Goal: Use online tool/utility: Utilize a website feature to perform a specific function

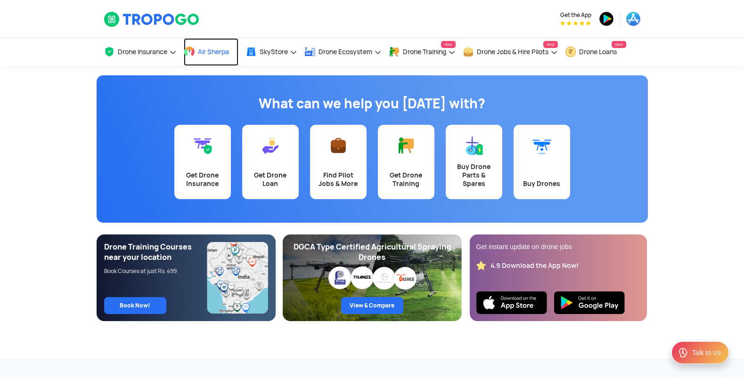
click at [206, 57] on link "Air Sherpa" at bounding box center [211, 52] width 55 height 28
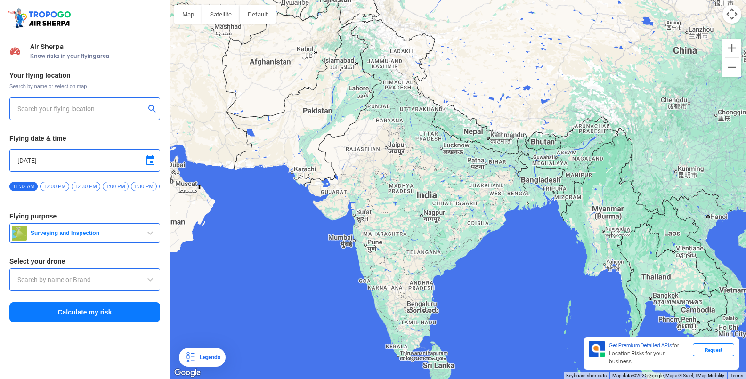
click at [116, 104] on input "text" at bounding box center [81, 108] width 128 height 11
type input "[STREET_ADDRESS]"
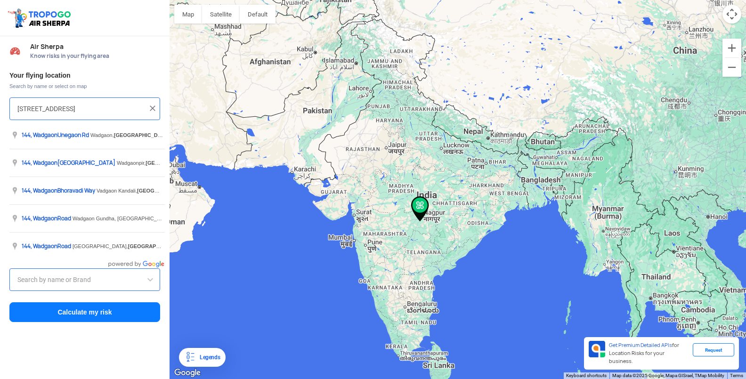
click at [103, 104] on input "[STREET_ADDRESS]" at bounding box center [81, 108] width 128 height 11
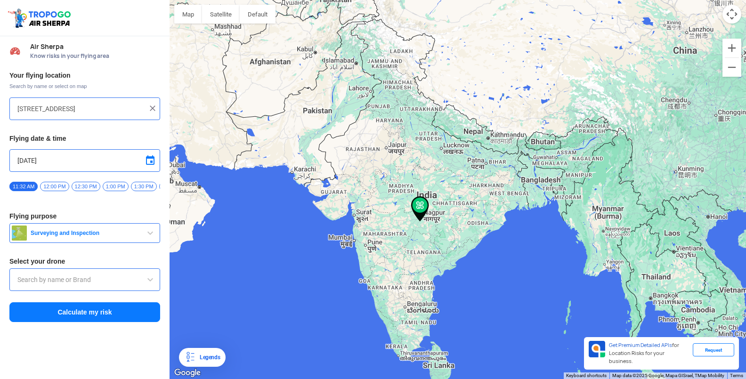
click at [152, 106] on img at bounding box center [152, 108] width 9 height 9
click at [109, 102] on div at bounding box center [84, 108] width 151 height 23
click at [106, 103] on div at bounding box center [84, 108] width 151 height 23
click at [110, 114] on input "text" at bounding box center [81, 108] width 128 height 11
type input "[GEOGRAPHIC_DATA], [GEOGRAPHIC_DATA] 530049, [GEOGRAPHIC_DATA]"
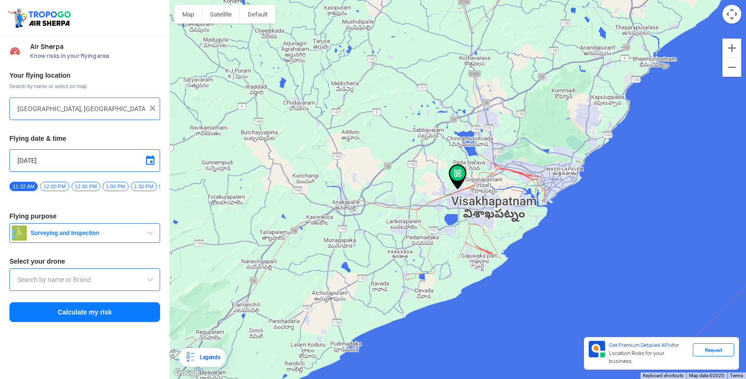
click at [153, 110] on img at bounding box center [152, 108] width 9 height 9
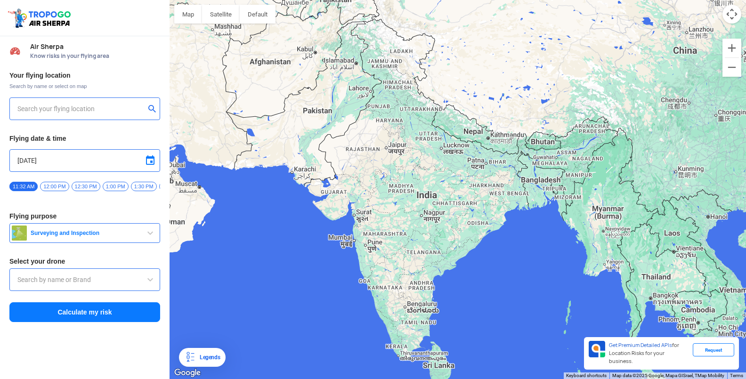
click at [98, 111] on input "text" at bounding box center [81, 108] width 128 height 11
click at [149, 109] on button "submit" at bounding box center [153, 109] width 11 height 9
click at [151, 103] on div at bounding box center [84, 108] width 135 height 11
click at [150, 105] on button "submit" at bounding box center [153, 109] width 11 height 9
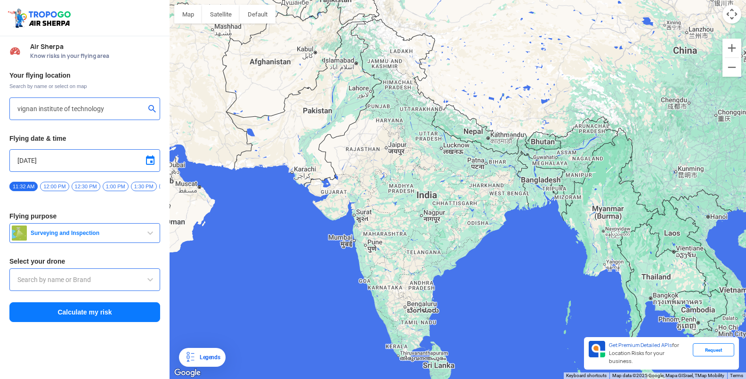
click at [118, 103] on div "vignan institute of technology" at bounding box center [84, 108] width 151 height 23
click at [114, 112] on input "vignan institute of technology" at bounding box center [81, 108] width 128 height 11
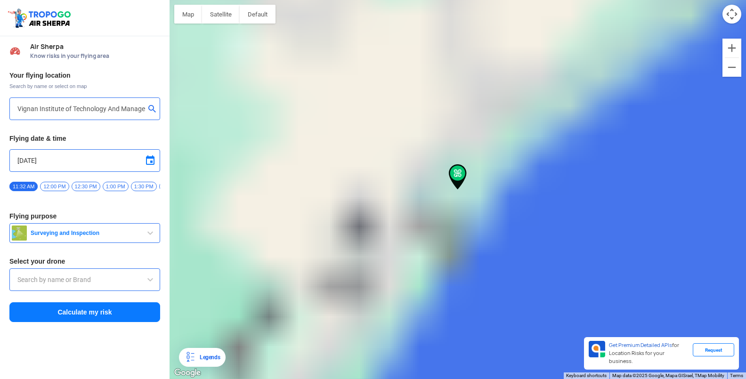
type input "[GEOGRAPHIC_DATA], [GEOGRAPHIC_DATA]: [GEOGRAPHIC_DATA], Via: [GEOGRAPHIC_DATA]…"
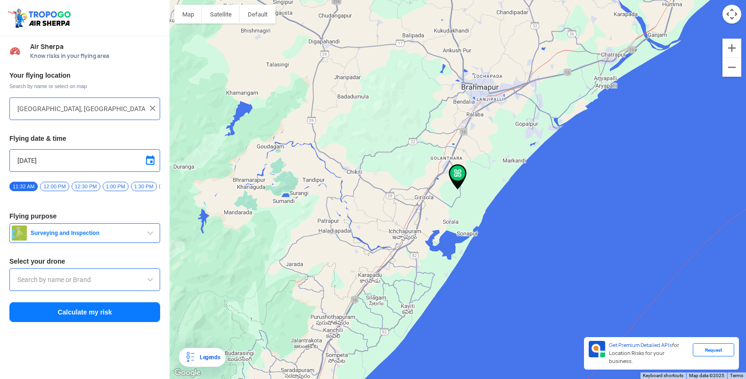
click at [455, 187] on img at bounding box center [458, 176] width 18 height 25
click at [196, 100] on div at bounding box center [458, 189] width 576 height 379
drag, startPoint x: 182, startPoint y: 106, endPoint x: 182, endPoint y: 99, distance: 7.5
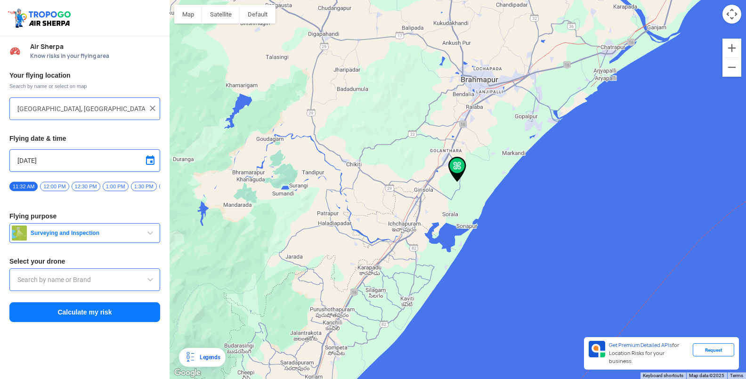
click at [153, 107] on img at bounding box center [152, 108] width 9 height 9
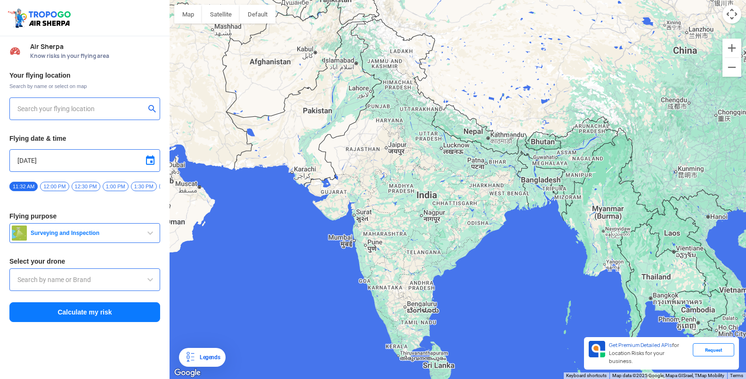
click at [140, 105] on input "text" at bounding box center [81, 108] width 128 height 11
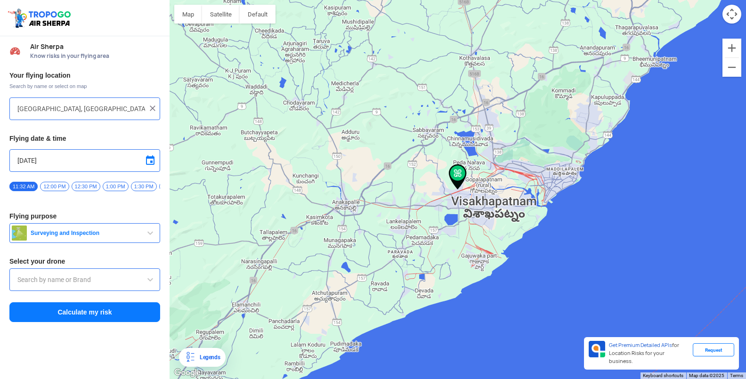
click at [459, 190] on div at bounding box center [458, 189] width 576 height 379
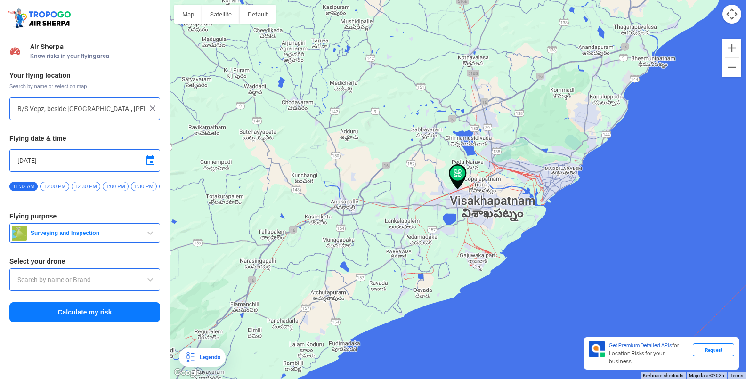
click at [459, 190] on div at bounding box center [458, 189] width 576 height 379
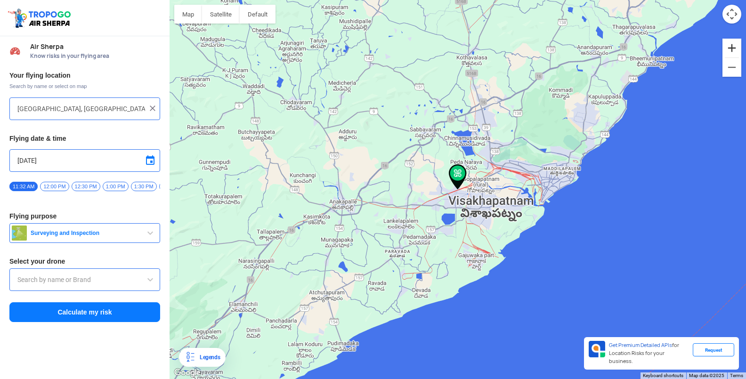
click at [730, 53] on button "Zoom in" at bounding box center [731, 48] width 19 height 19
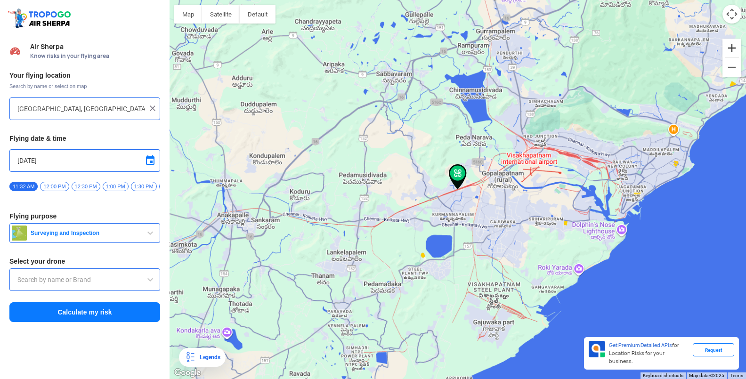
click at [730, 50] on button "Zoom in" at bounding box center [731, 48] width 19 height 19
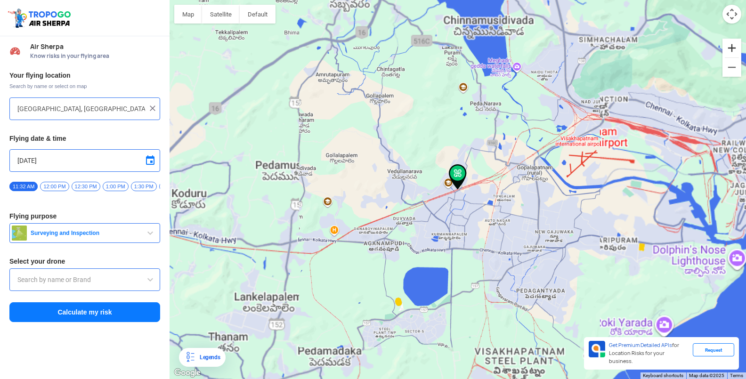
click at [730, 50] on button "Zoom in" at bounding box center [731, 48] width 19 height 19
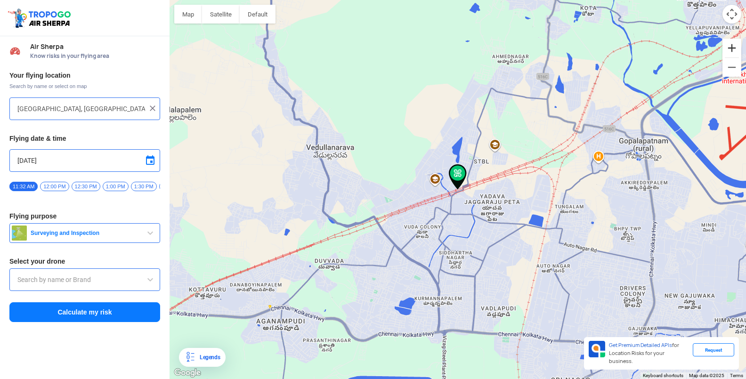
click at [730, 50] on button "Zoom in" at bounding box center [731, 48] width 19 height 19
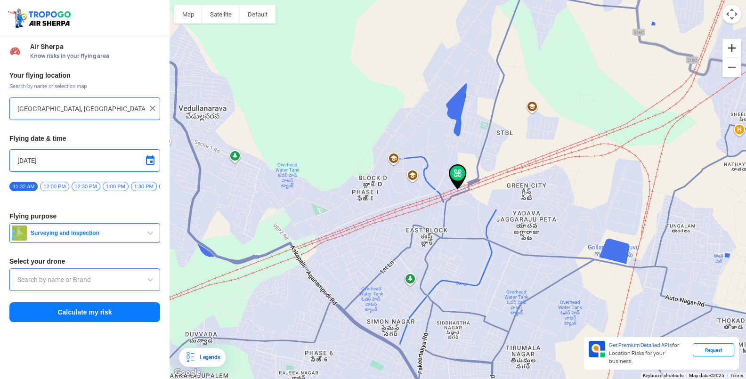
click at [730, 50] on button "Zoom in" at bounding box center [731, 48] width 19 height 19
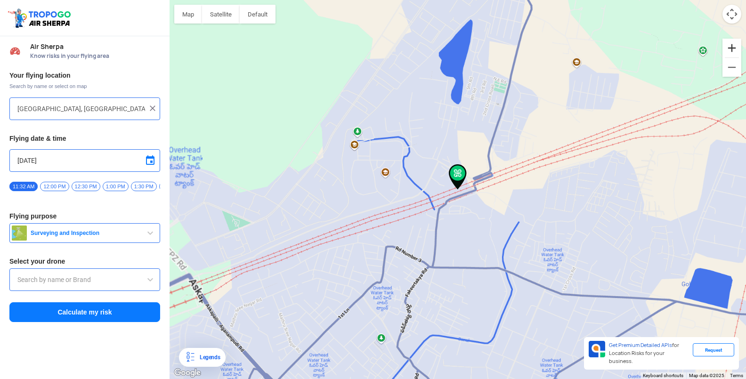
click at [730, 49] on button "Zoom in" at bounding box center [731, 48] width 19 height 19
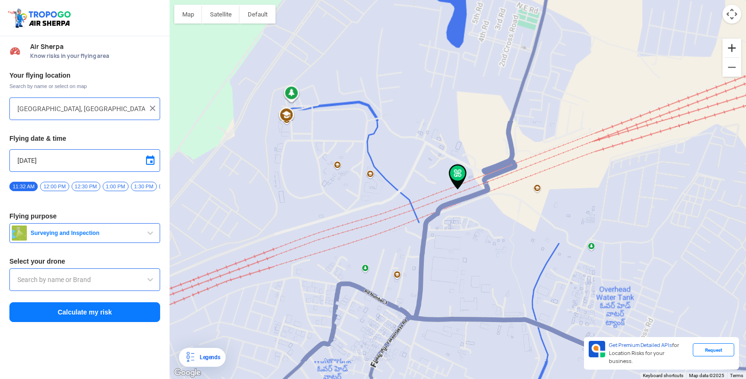
click at [730, 49] on button "Zoom in" at bounding box center [731, 48] width 19 height 19
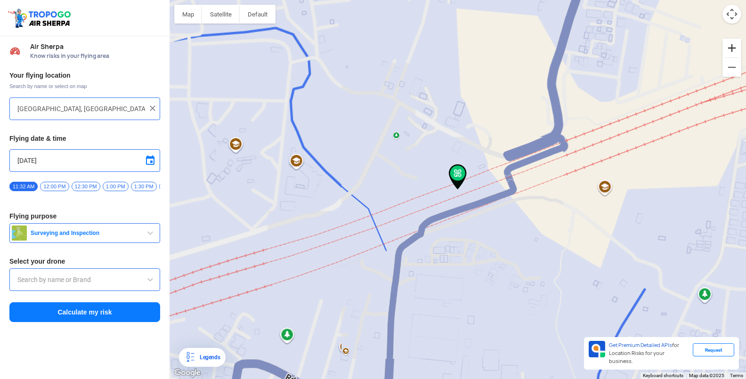
click at [730, 49] on button "Zoom in" at bounding box center [731, 48] width 19 height 19
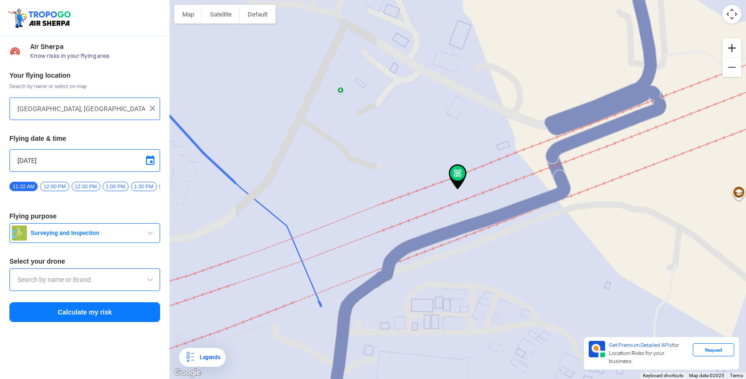
click at [730, 49] on button "Zoom in" at bounding box center [731, 48] width 19 height 19
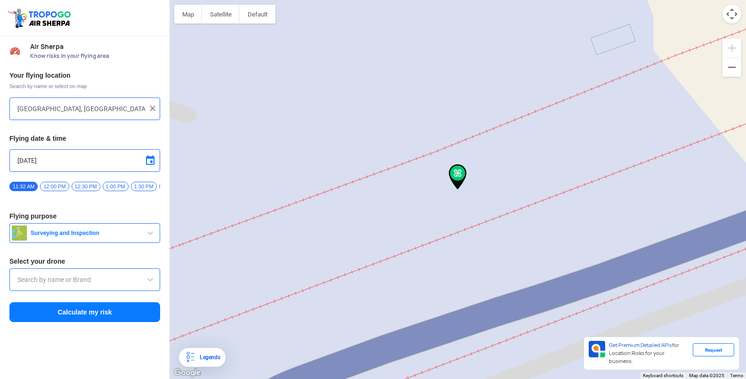
click at [50, 174] on div "Your flying location Search by name or select on map [GEOGRAPHIC_DATA], [GEOGRA…" at bounding box center [85, 196] width 170 height 261
click at [49, 183] on span "12:00 PM" at bounding box center [54, 186] width 29 height 9
click at [144, 109] on input "[GEOGRAPHIC_DATA], [GEOGRAPHIC_DATA] 530049, [GEOGRAPHIC_DATA]" at bounding box center [81, 108] width 128 height 11
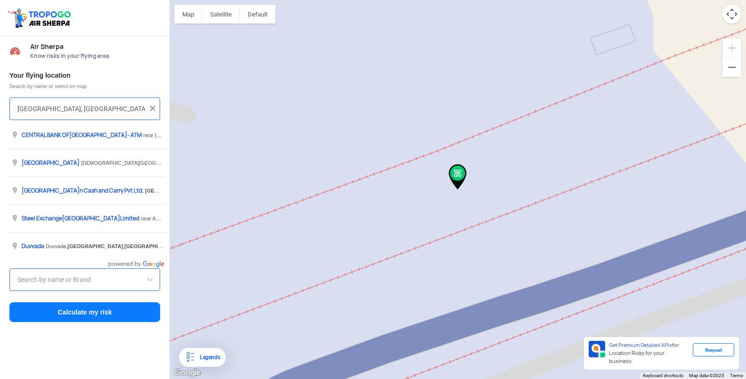
drag, startPoint x: 144, startPoint y: 109, endPoint x: 146, endPoint y: 116, distance: 7.2
click at [145, 111] on input "[GEOGRAPHIC_DATA], [GEOGRAPHIC_DATA] 530049, [GEOGRAPHIC_DATA]" at bounding box center [81, 108] width 128 height 11
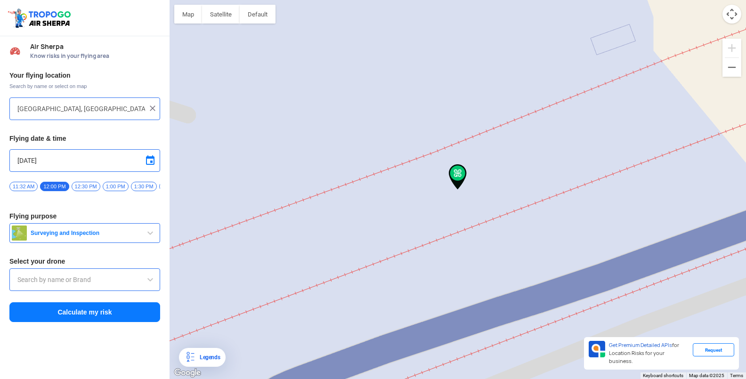
click at [166, 132] on div "Your flying location Search by name or select on map [GEOGRAPHIC_DATA], [GEOGRA…" at bounding box center [85, 196] width 170 height 261
click at [210, 13] on button "Satellite" at bounding box center [221, 14] width 38 height 19
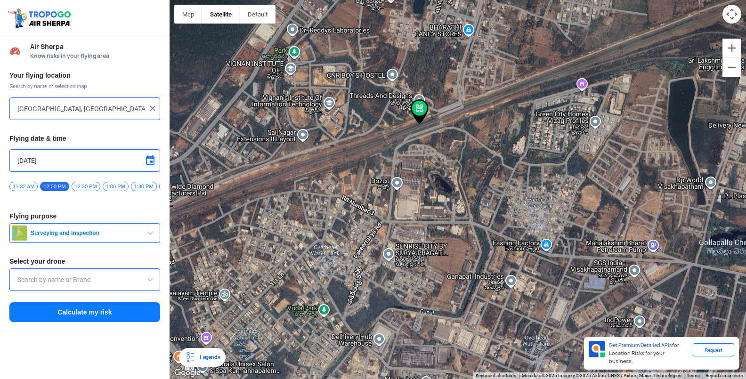
click at [323, 105] on div at bounding box center [458, 189] width 576 height 379
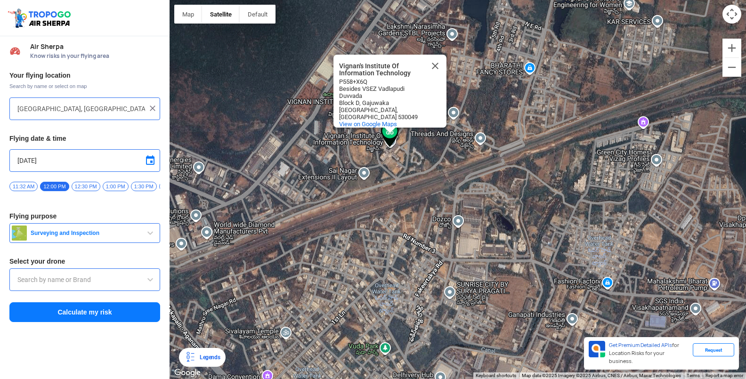
type input "[GEOGRAPHIC_DATA], [GEOGRAPHIC_DATA] 530049, [GEOGRAPHIC_DATA]"
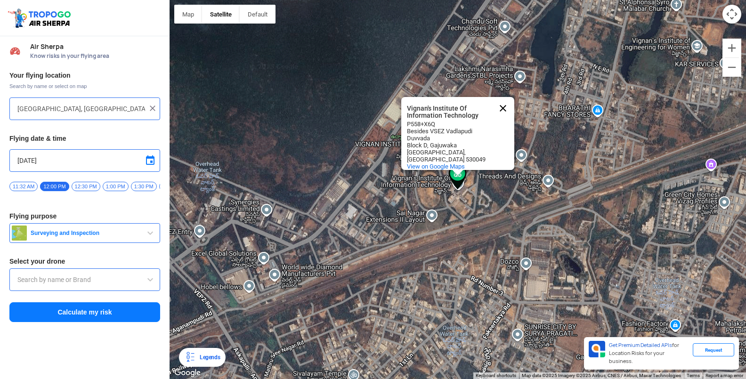
click at [510, 100] on button "Close" at bounding box center [503, 108] width 23 height 23
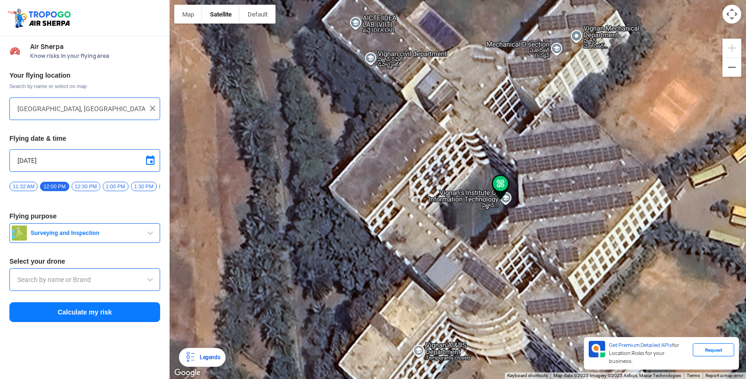
click at [49, 186] on span "12:00 PM" at bounding box center [54, 186] width 29 height 9
click at [60, 162] on input "[DATE]" at bounding box center [84, 160] width 135 height 11
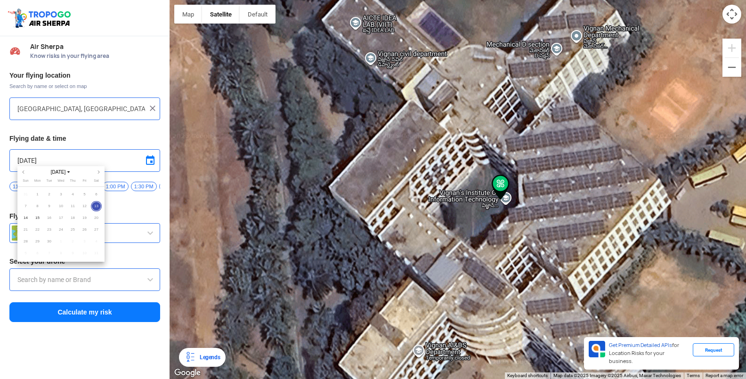
click at [218, 257] on div at bounding box center [373, 189] width 746 height 379
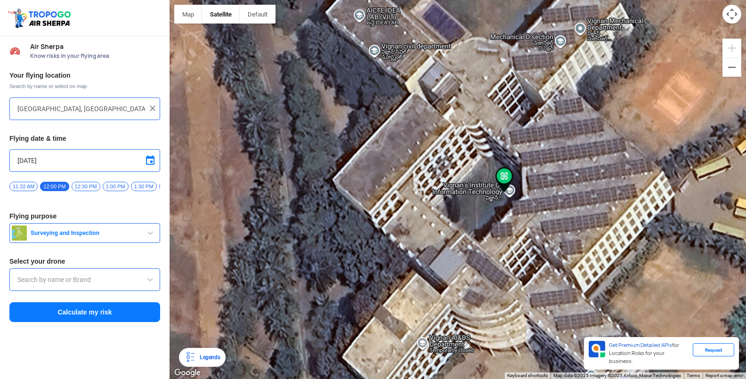
click at [152, 234] on span "button" at bounding box center [150, 232] width 11 height 11
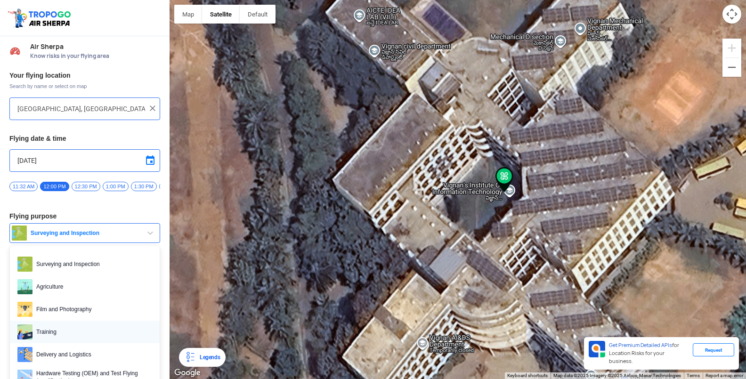
click at [62, 336] on span "Training" at bounding box center [92, 331] width 120 height 15
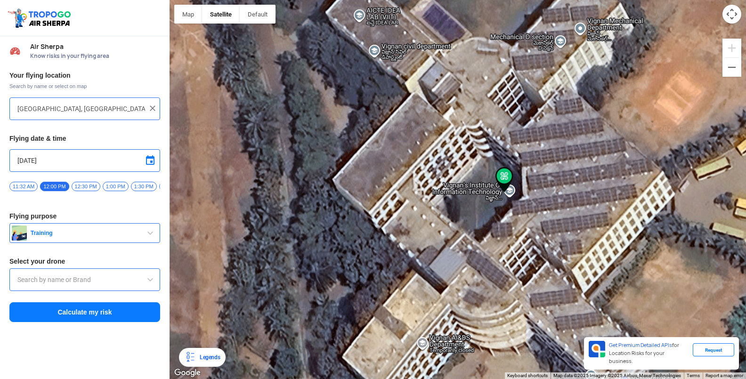
click at [145, 282] on span at bounding box center [150, 279] width 11 height 11
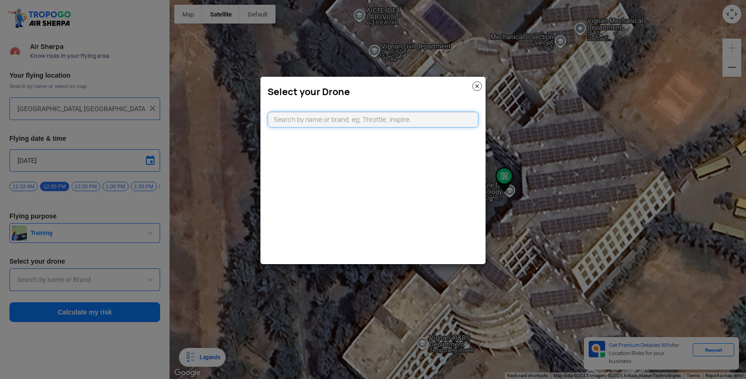
click at [288, 118] on input "text" at bounding box center [372, 120] width 211 height 16
type input "DJI Mini2"
click at [477, 84] on img at bounding box center [476, 85] width 9 height 9
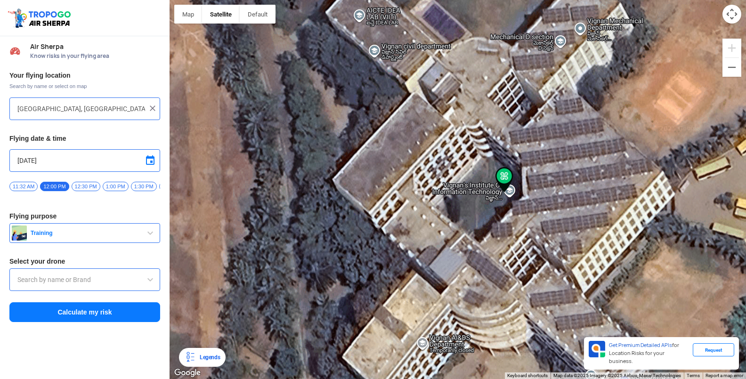
click at [49, 283] on input "text" at bounding box center [84, 279] width 135 height 11
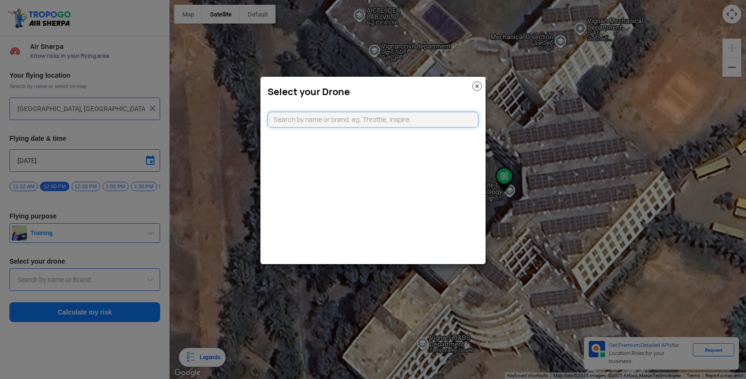
click at [296, 121] on input "text" at bounding box center [372, 120] width 211 height 16
click at [364, 121] on input "DJ MINI2" at bounding box center [372, 120] width 211 height 16
type input "DJ MINI2"
click at [472, 88] on h3 "Select your Drone" at bounding box center [372, 91] width 211 height 11
click at [476, 82] on img at bounding box center [476, 85] width 9 height 9
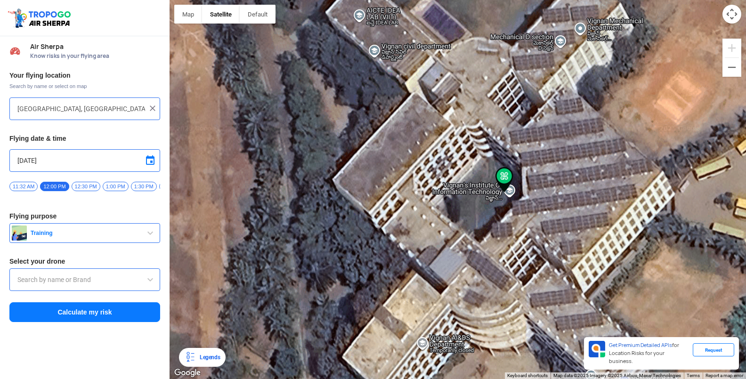
click at [21, 277] on div at bounding box center [84, 279] width 151 height 23
click at [104, 280] on input "text" at bounding box center [84, 279] width 135 height 11
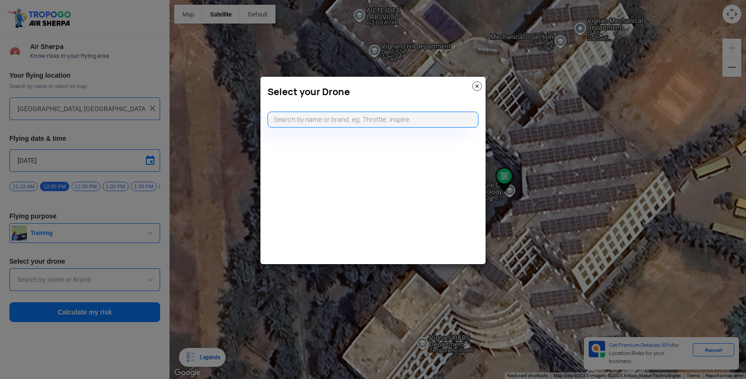
click at [475, 86] on img at bounding box center [476, 85] width 9 height 9
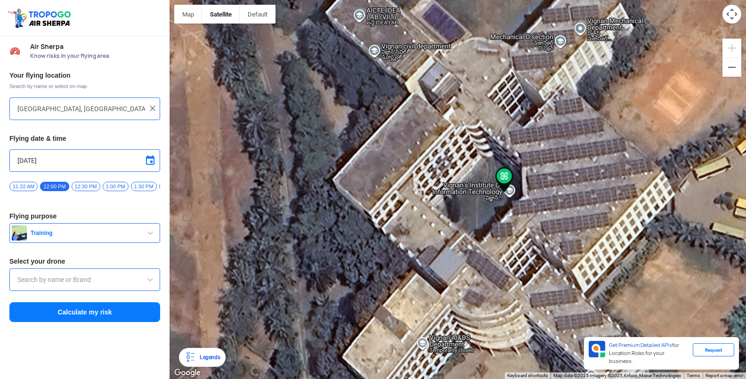
click at [42, 277] on div at bounding box center [84, 279] width 151 height 23
click at [39, 284] on input "text" at bounding box center [84, 279] width 135 height 11
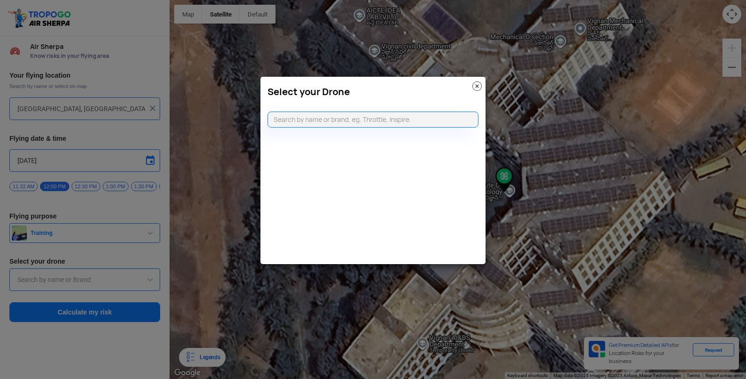
click at [475, 88] on img at bounding box center [476, 85] width 9 height 9
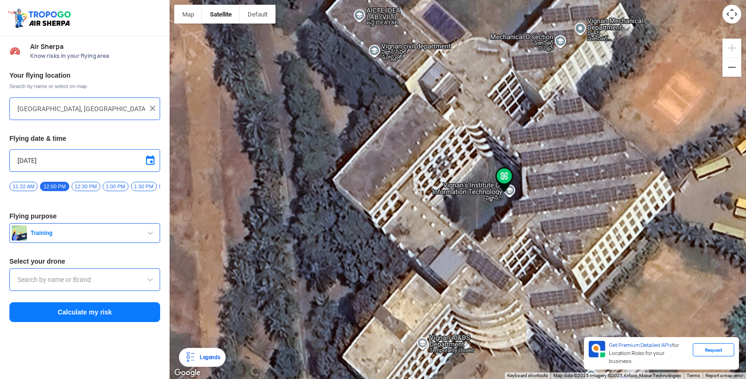
click at [26, 276] on div at bounding box center [84, 279] width 151 height 23
click at [88, 285] on input "text" at bounding box center [84, 279] width 135 height 11
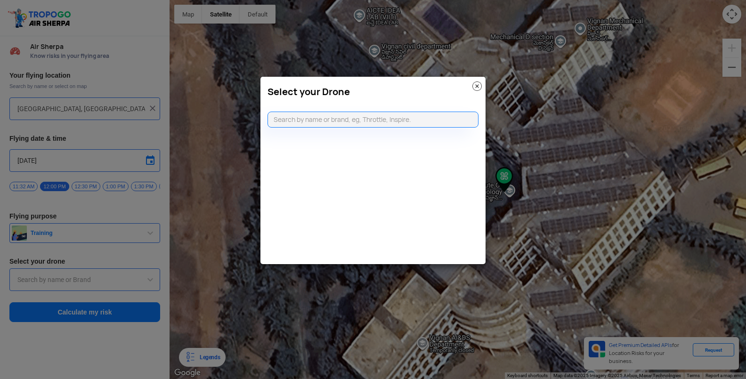
click at [476, 84] on img at bounding box center [476, 85] width 9 height 9
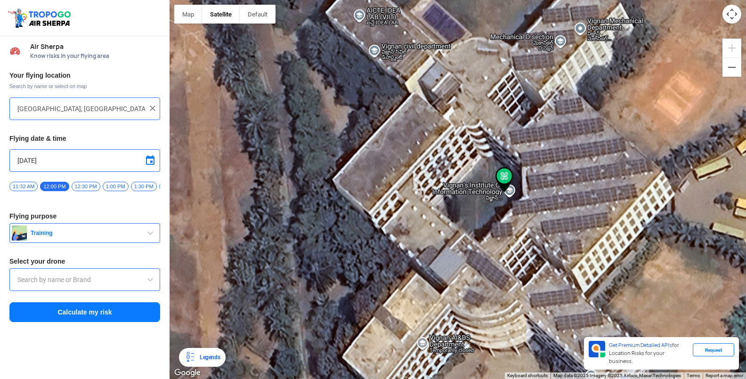
click at [562, 374] on span "Map data ©2025 Imagery ©2025 Airbus, Maxar Technologies" at bounding box center [617, 375] width 128 height 5
click at [414, 360] on div at bounding box center [458, 189] width 576 height 379
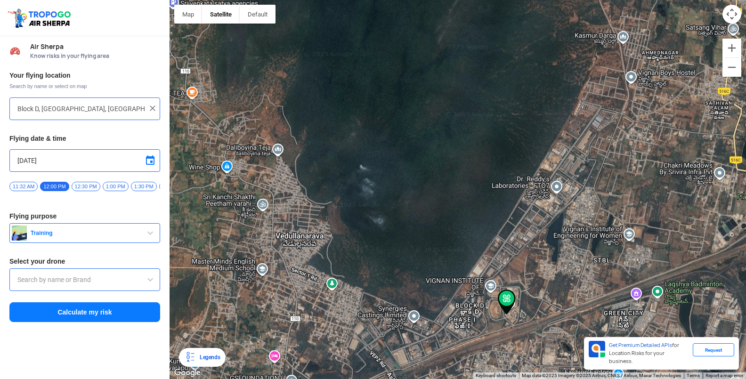
click at [637, 221] on div at bounding box center [458, 189] width 576 height 379
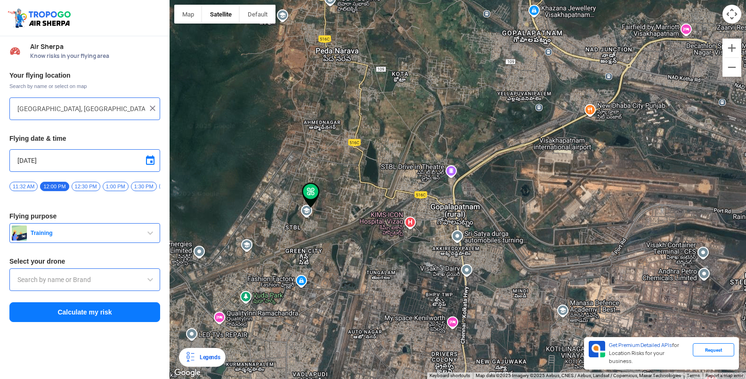
click at [247, 245] on div at bounding box center [458, 189] width 576 height 379
type input "[GEOGRAPHIC_DATA], [GEOGRAPHIC_DATA] 530049, [GEOGRAPHIC_DATA]"
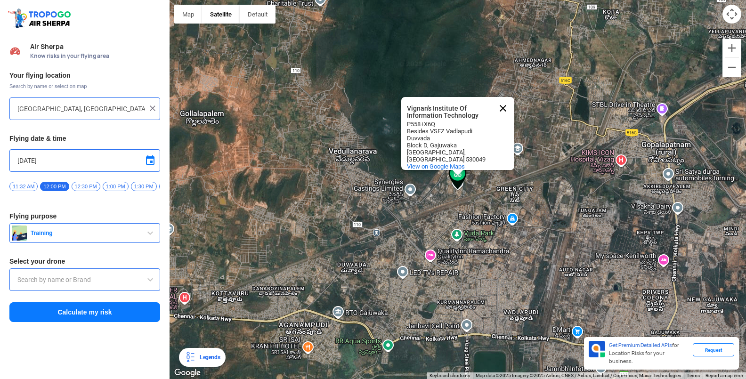
click at [501, 105] on button "Close" at bounding box center [503, 108] width 23 height 23
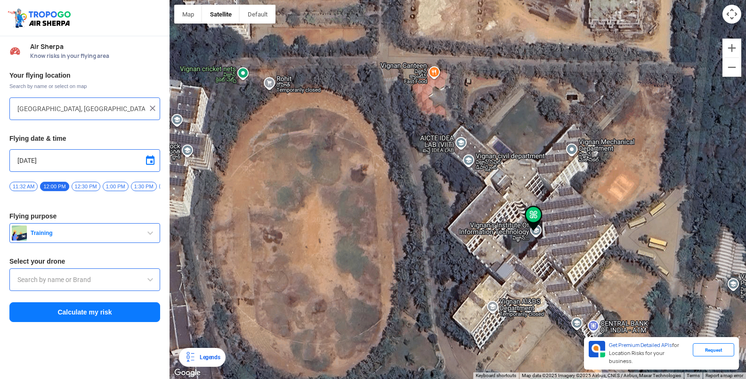
click at [39, 281] on input "text" at bounding box center [84, 279] width 135 height 11
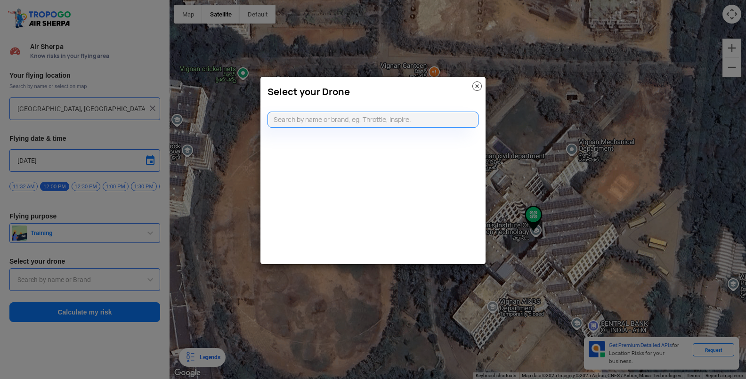
click at [43, 273] on modal-container "Select your Drone" at bounding box center [373, 189] width 746 height 379
drag, startPoint x: 308, startPoint y: 110, endPoint x: 306, endPoint y: 123, distance: 13.9
click at [306, 123] on div at bounding box center [372, 114] width 225 height 25
click at [412, 123] on input "text" at bounding box center [372, 120] width 211 height 16
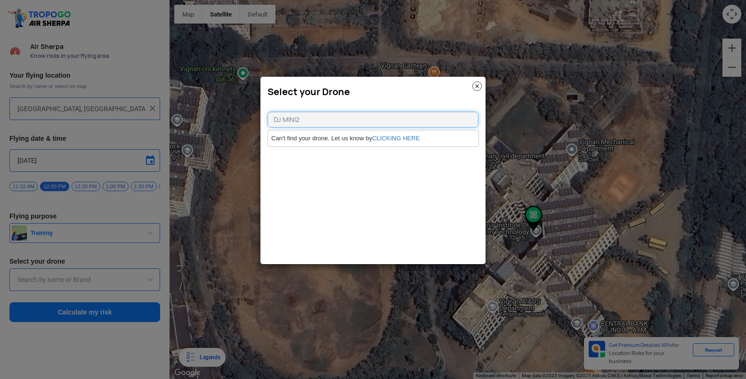
click at [402, 116] on input "DJ MINI2" at bounding box center [372, 120] width 211 height 16
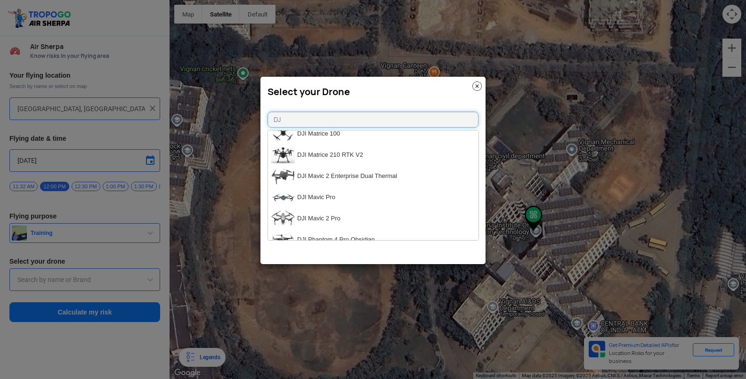
scroll to position [800, 0]
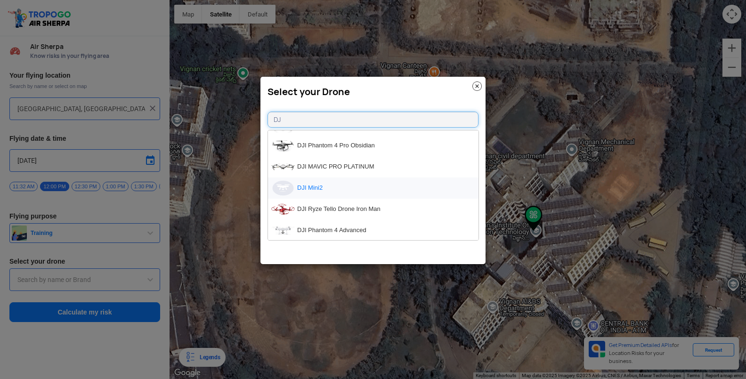
type input "DJ"
click at [405, 183] on li "DJI Mini2" at bounding box center [373, 188] width 210 height 21
type input "DJI Mini2"
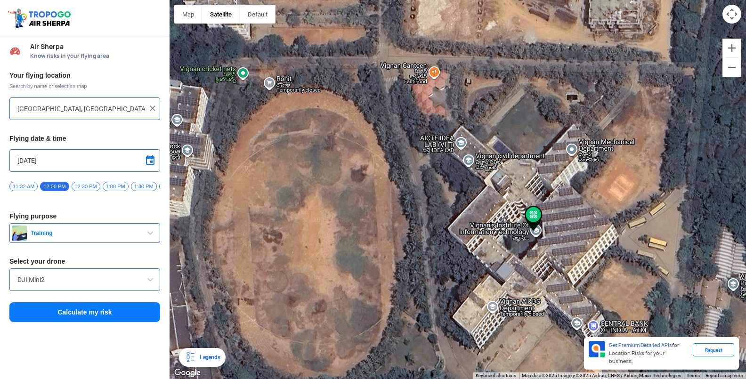
click at [97, 312] on button "Calculate my risk" at bounding box center [84, 312] width 151 height 20
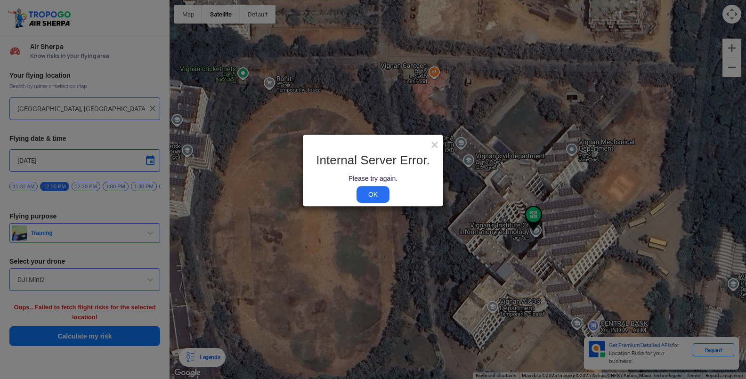
click at [374, 196] on link "OK" at bounding box center [372, 194] width 33 height 17
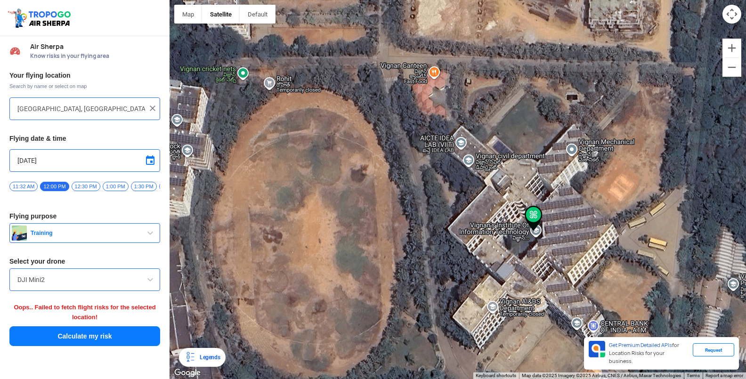
click at [94, 337] on button "Calculate my risk" at bounding box center [84, 336] width 151 height 20
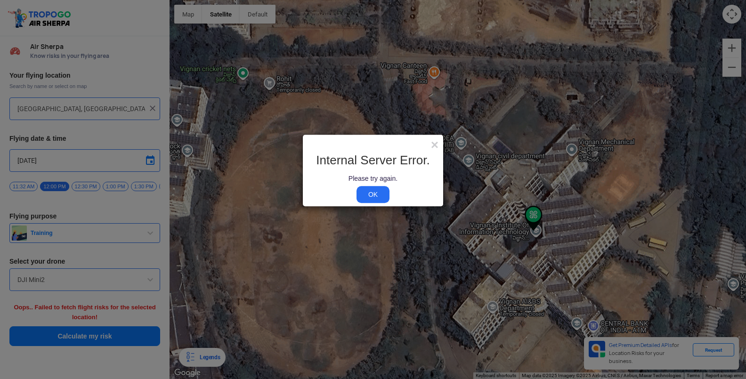
click at [372, 194] on link "OK" at bounding box center [372, 194] width 33 height 17
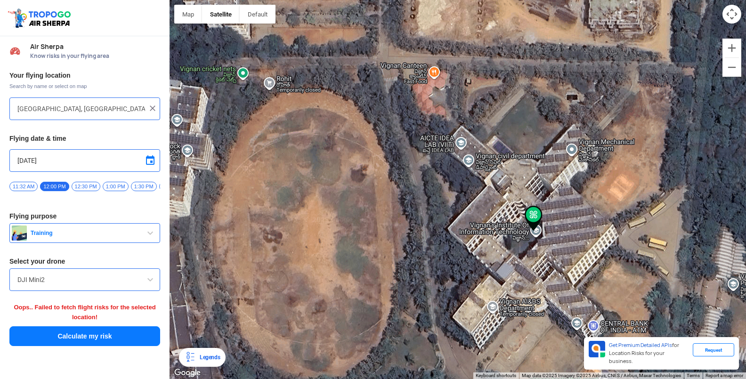
click at [584, 368] on div "Get Premium Detailed APIs for Location Risks for your business. Request" at bounding box center [661, 353] width 155 height 32
click at [113, 331] on button "Calculate my risk" at bounding box center [84, 336] width 151 height 20
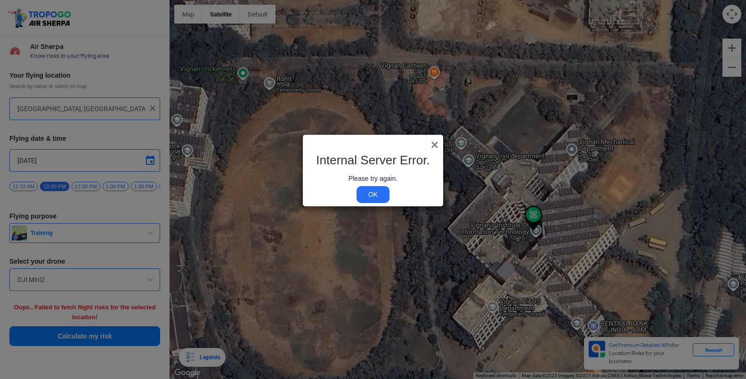
click at [433, 143] on span "×" at bounding box center [435, 144] width 8 height 15
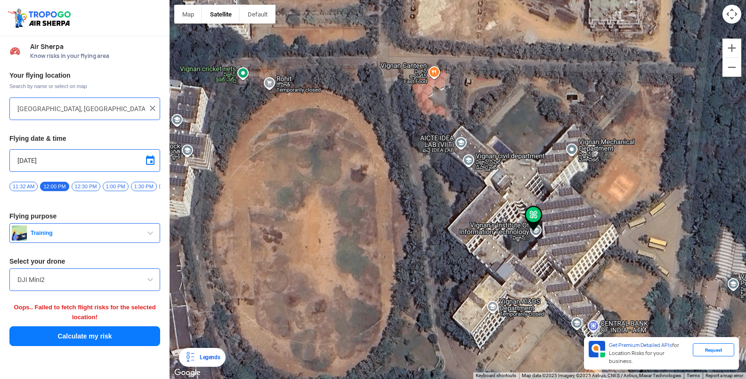
drag, startPoint x: 409, startPoint y: 165, endPoint x: 397, endPoint y: 171, distance: 13.3
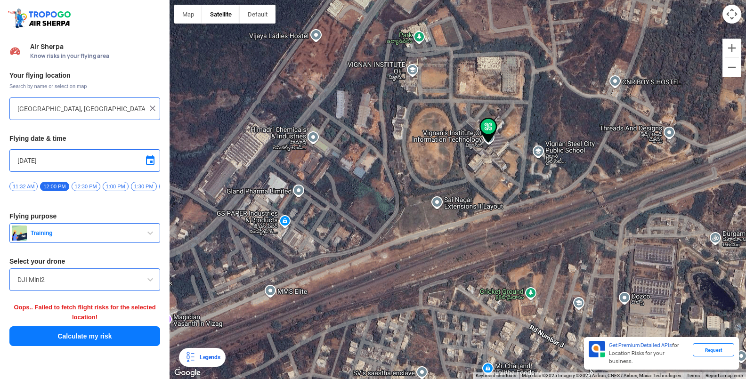
click at [118, 332] on button "Calculate my risk" at bounding box center [84, 336] width 151 height 20
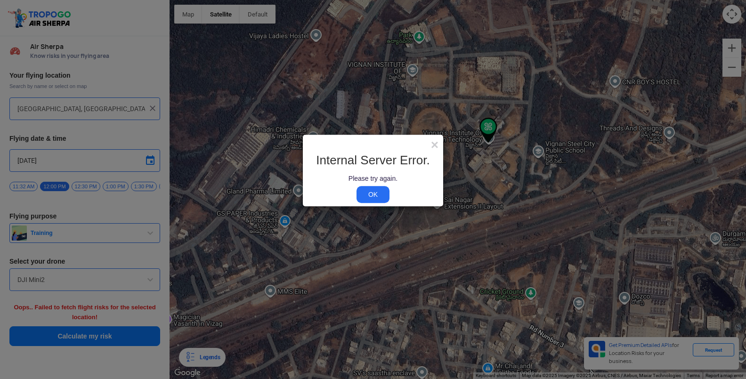
click at [377, 194] on link "OK" at bounding box center [372, 194] width 33 height 17
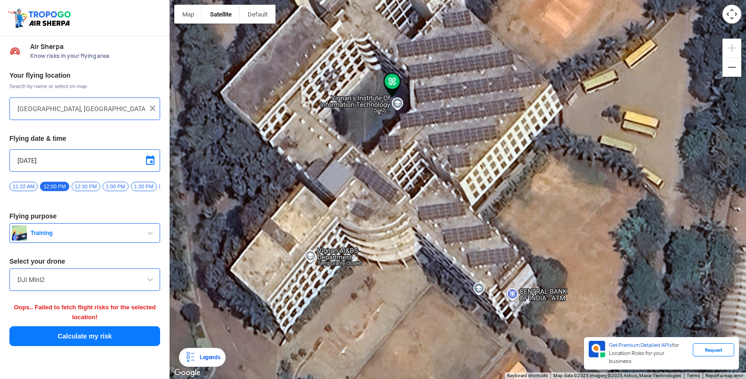
click at [111, 335] on button "Calculate my risk" at bounding box center [84, 336] width 151 height 20
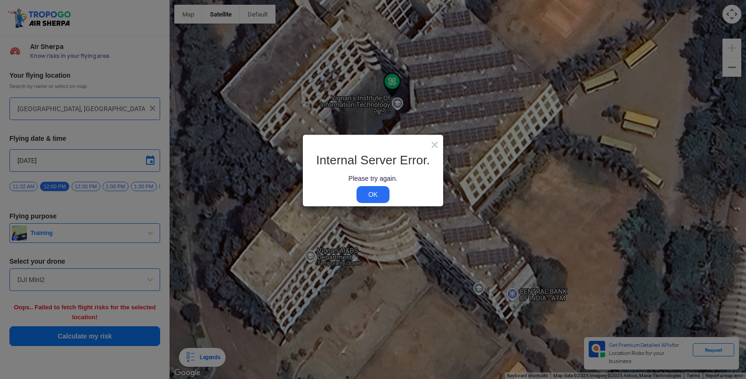
drag, startPoint x: 386, startPoint y: 200, endPoint x: 372, endPoint y: 188, distance: 18.5
click at [372, 188] on link "OK" at bounding box center [372, 194] width 33 height 17
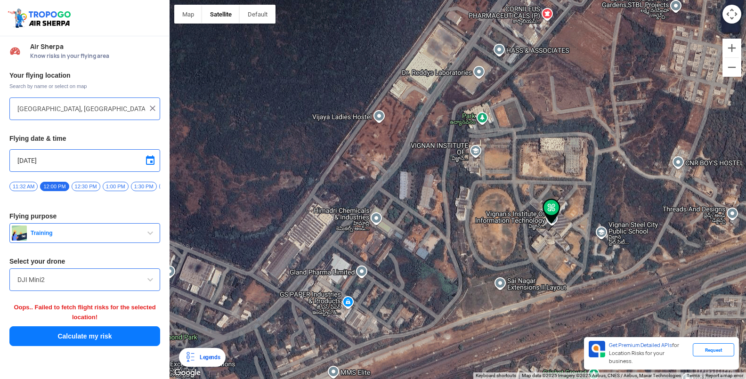
drag, startPoint x: 154, startPoint y: 347, endPoint x: 210, endPoint y: 312, distance: 65.6
click at [210, 311] on div "Location Risk Score Air Sherpa Know risks in your flying area Your flying locat…" at bounding box center [373, 189] width 746 height 379
click at [52, 336] on button "Calculate my risk" at bounding box center [84, 336] width 151 height 20
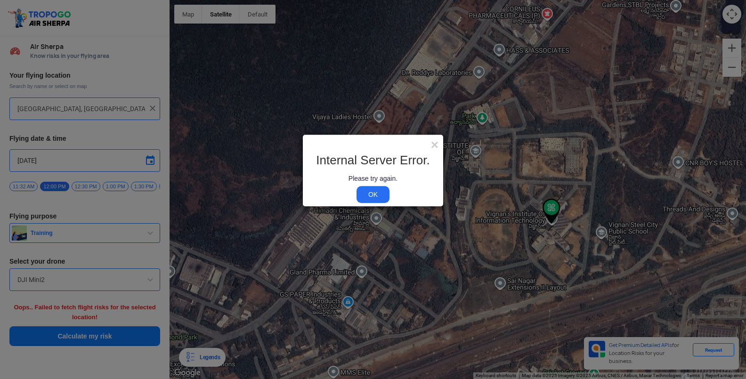
click at [369, 198] on link "OK" at bounding box center [372, 194] width 33 height 17
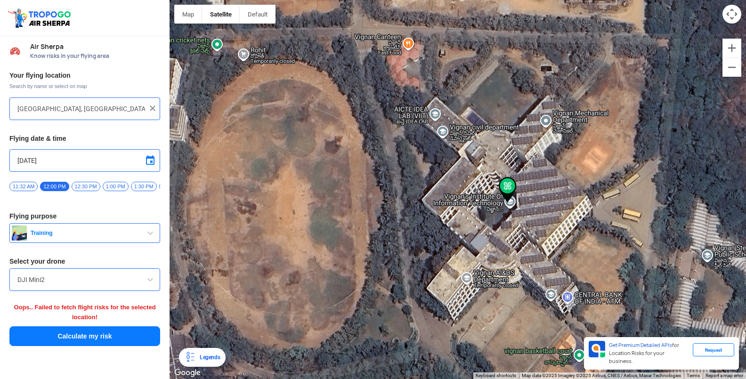
click at [94, 340] on button "Calculate my risk" at bounding box center [84, 336] width 151 height 20
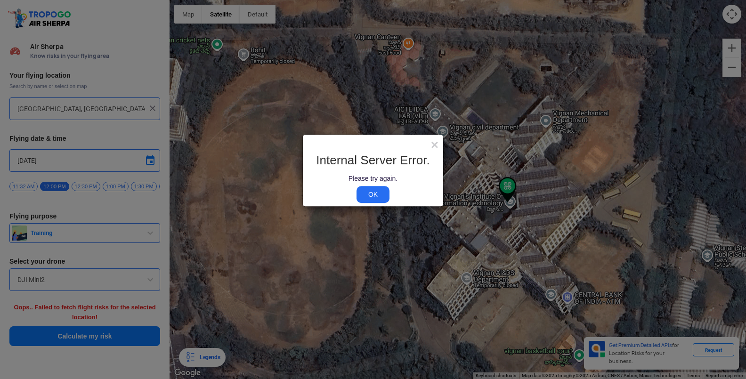
click at [371, 193] on link "OK" at bounding box center [372, 194] width 33 height 17
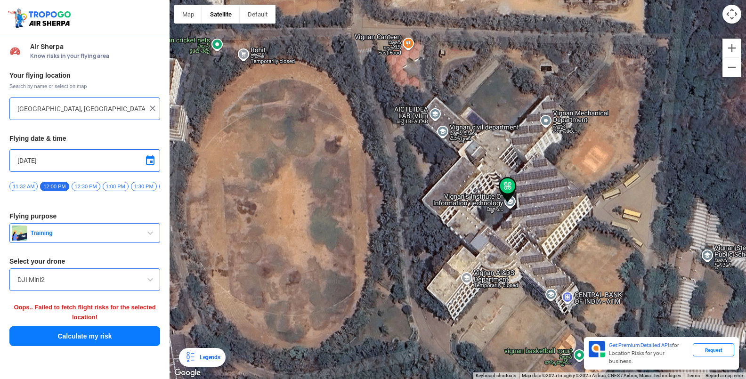
click at [88, 334] on button "Calculate my risk" at bounding box center [84, 336] width 151 height 20
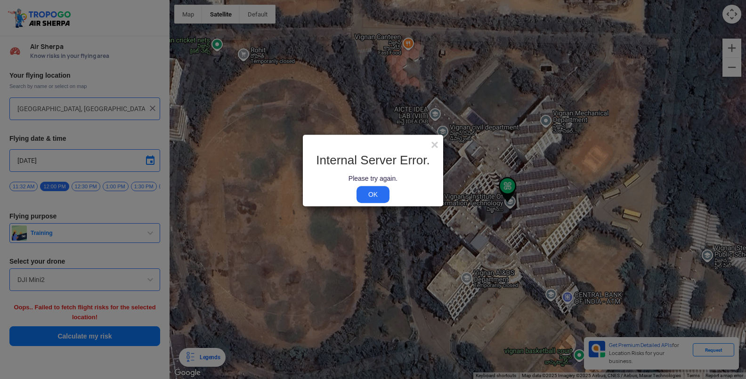
click at [372, 190] on link "OK" at bounding box center [372, 194] width 33 height 17
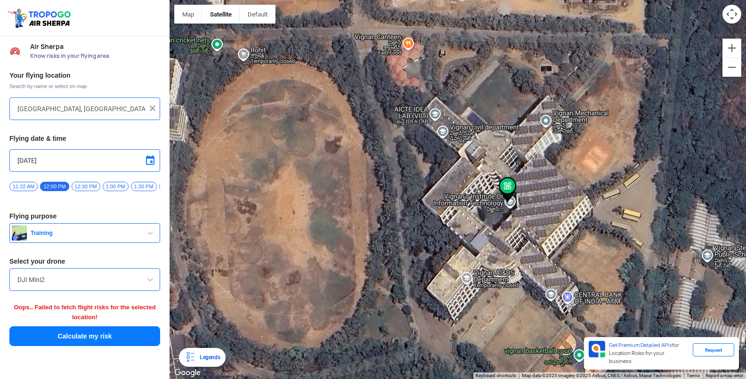
click at [143, 339] on button "Calculate my risk" at bounding box center [84, 336] width 151 height 20
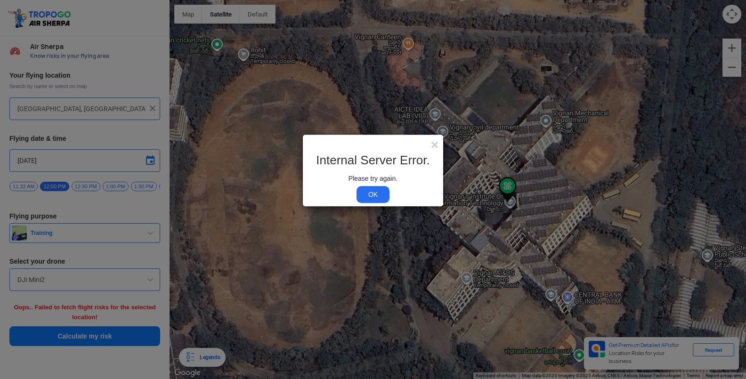
click at [143, 338] on modal-container "× Internal Server Error. Please try again. OK" at bounding box center [373, 189] width 746 height 379
click at [379, 195] on link "OK" at bounding box center [372, 194] width 33 height 17
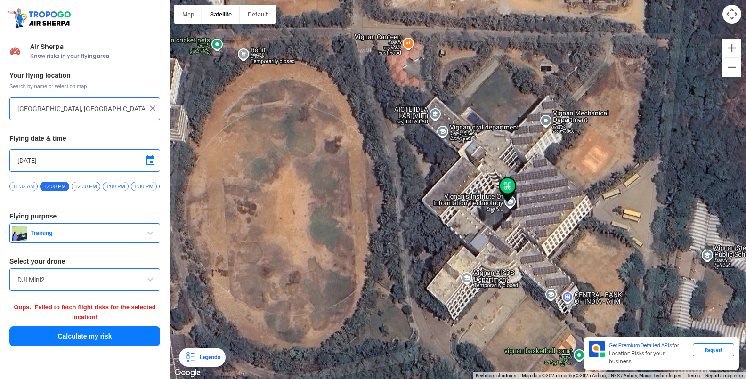
click at [140, 338] on button "Calculate my risk" at bounding box center [84, 336] width 151 height 20
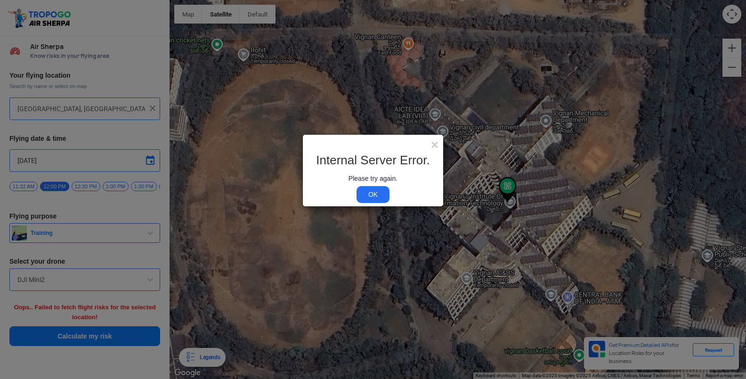
drag, startPoint x: 376, startPoint y: 192, endPoint x: 368, endPoint y: 203, distance: 14.2
click at [376, 192] on link "OK" at bounding box center [372, 194] width 33 height 17
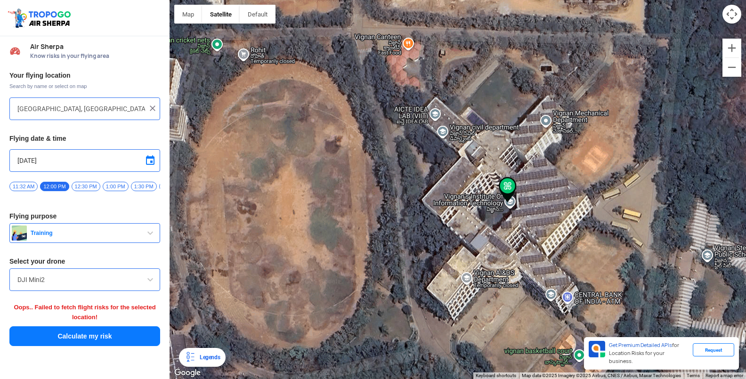
click at [149, 337] on button "Calculate my risk" at bounding box center [84, 336] width 151 height 20
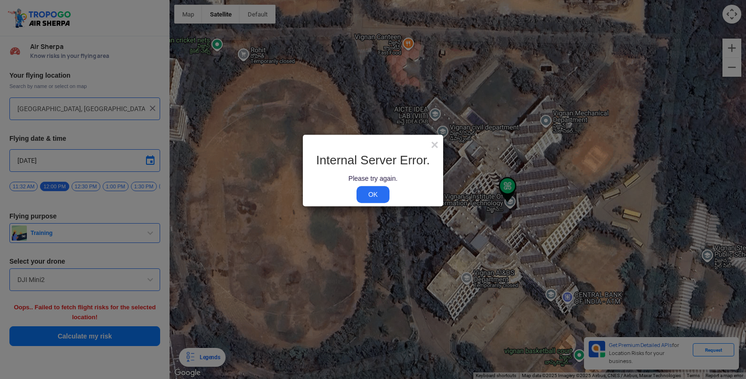
click at [369, 192] on link "OK" at bounding box center [372, 194] width 33 height 17
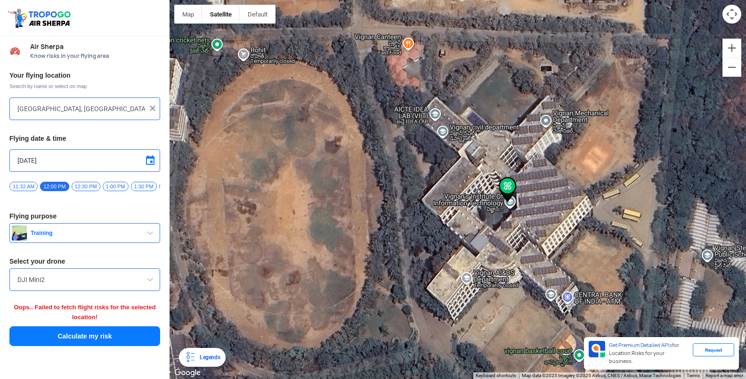
click at [119, 337] on button "Calculate my risk" at bounding box center [84, 336] width 151 height 20
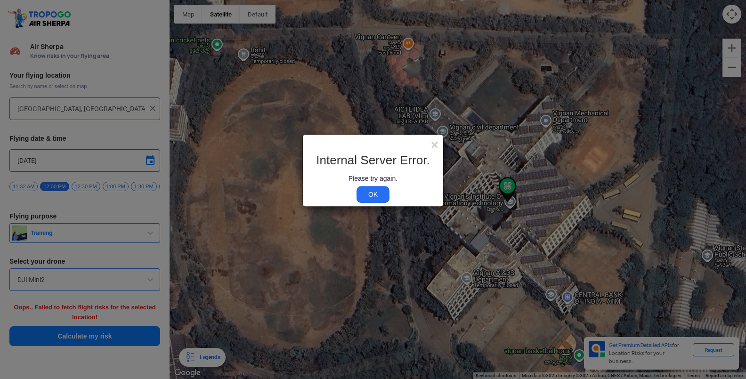
click at [375, 191] on link "OK" at bounding box center [372, 194] width 33 height 17
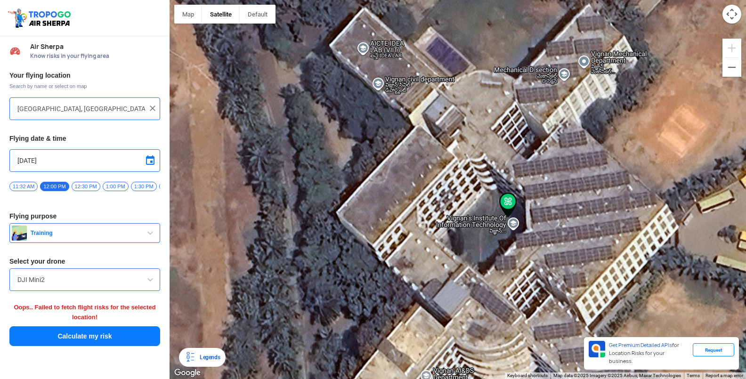
click at [147, 346] on button "Calculate my risk" at bounding box center [84, 336] width 151 height 20
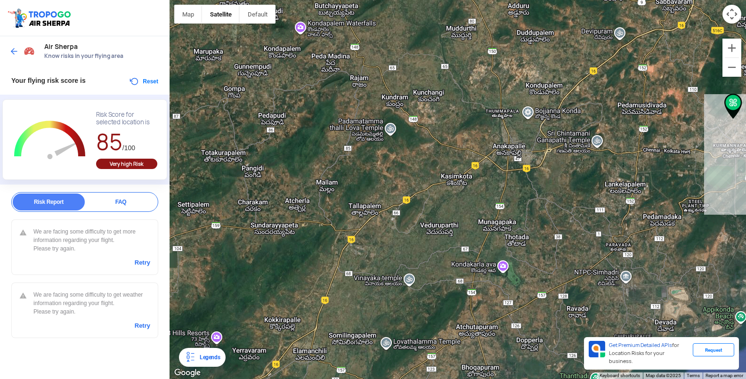
click at [736, 119] on div at bounding box center [458, 189] width 576 height 379
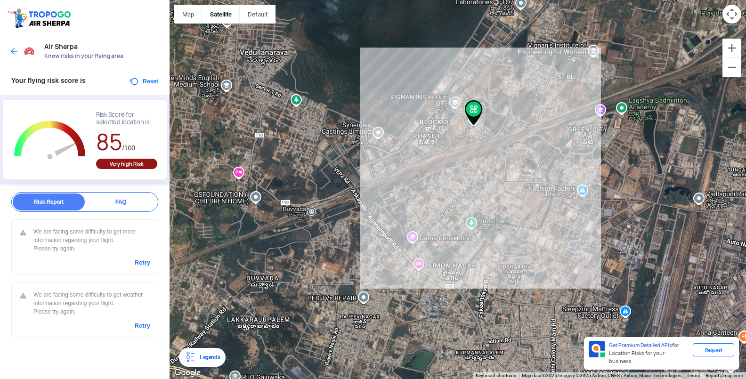
click at [480, 132] on div at bounding box center [458, 189] width 576 height 379
